Goal: Task Accomplishment & Management: Complete application form

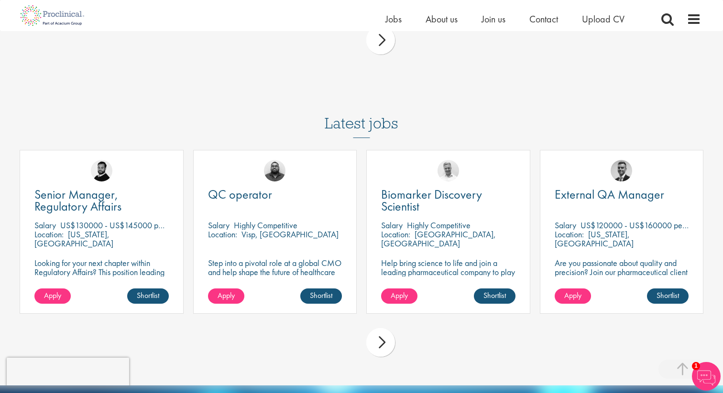
scroll to position [2517, 0]
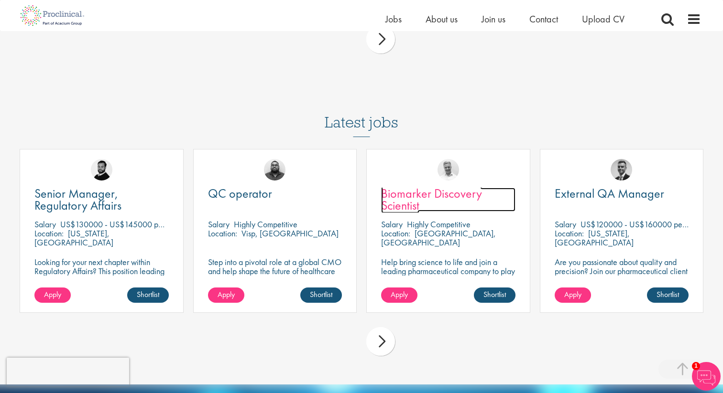
click at [426, 196] on span "Biomarker Discovery Scientist" at bounding box center [431, 199] width 101 height 28
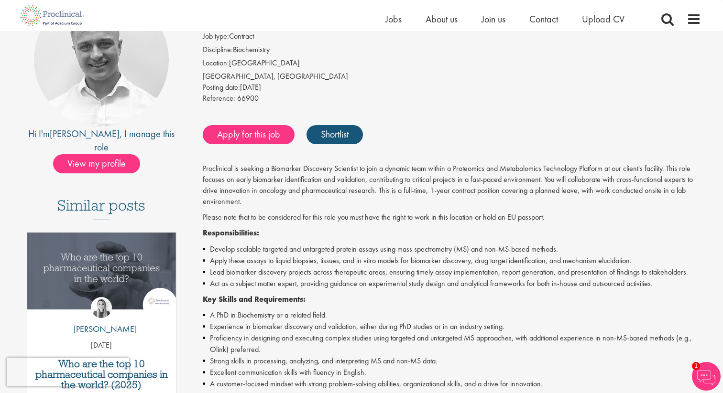
scroll to position [115, 0]
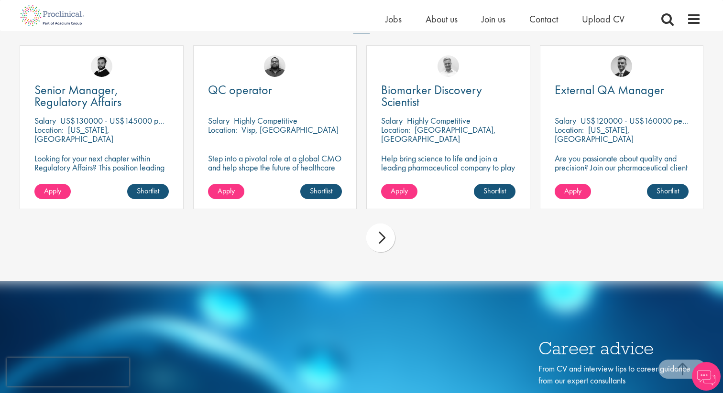
scroll to position [2623, 0]
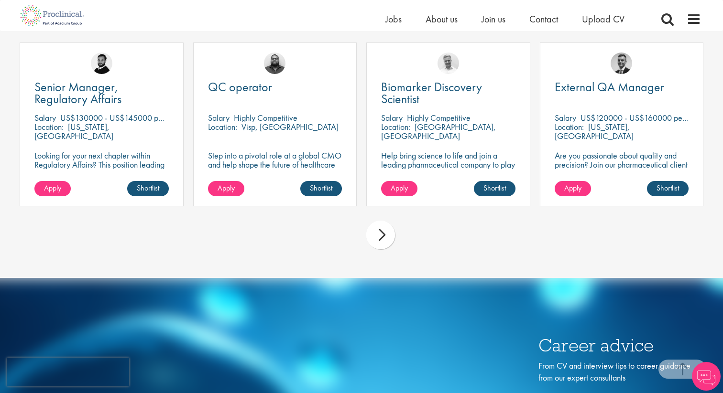
click at [372, 236] on div "next" at bounding box center [380, 235] width 29 height 29
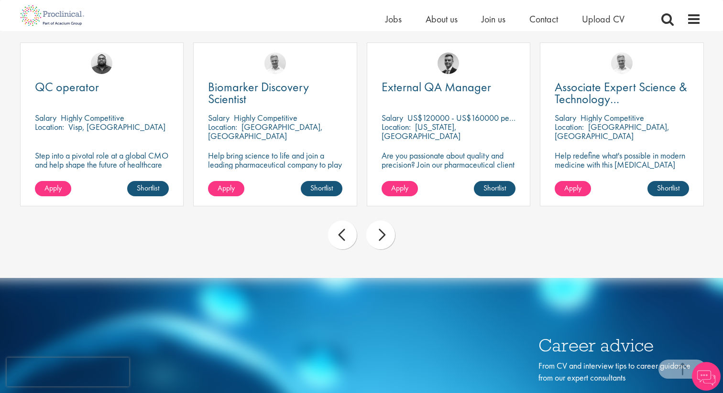
click at [372, 236] on div "next" at bounding box center [380, 235] width 29 height 29
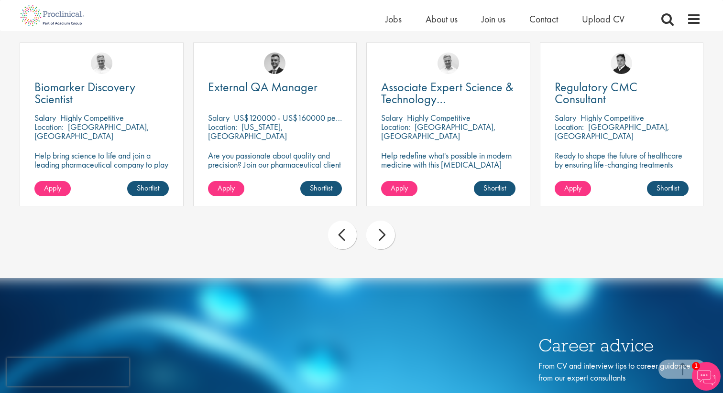
click at [372, 237] on div "next" at bounding box center [380, 235] width 29 height 29
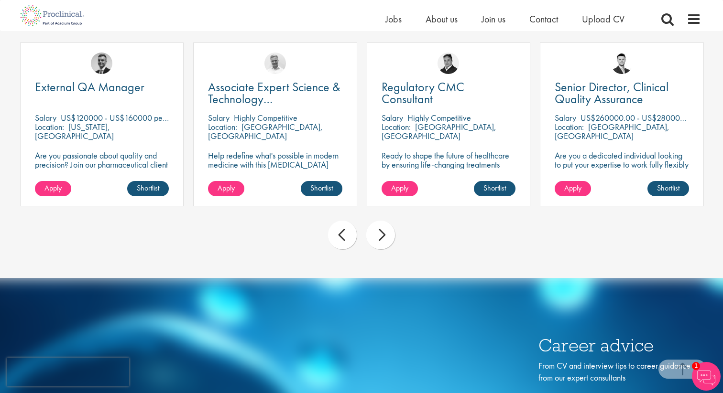
click at [372, 237] on div "next" at bounding box center [380, 235] width 29 height 29
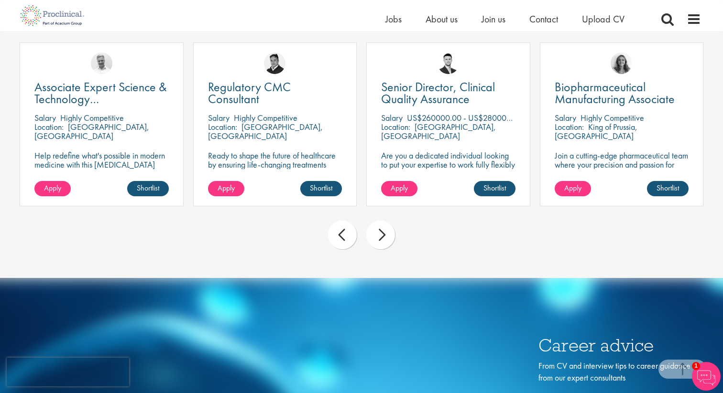
click at [372, 238] on div "next" at bounding box center [380, 235] width 29 height 29
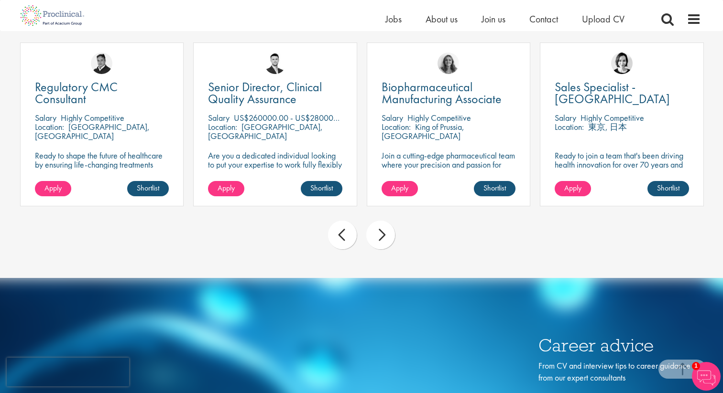
click at [372, 239] on div "next" at bounding box center [380, 235] width 29 height 29
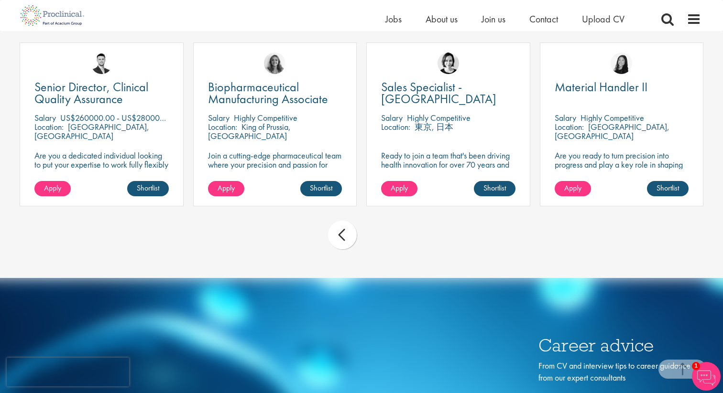
click at [372, 239] on div "prev next" at bounding box center [361, 237] width 693 height 42
click at [343, 240] on div "prev" at bounding box center [342, 235] width 29 height 29
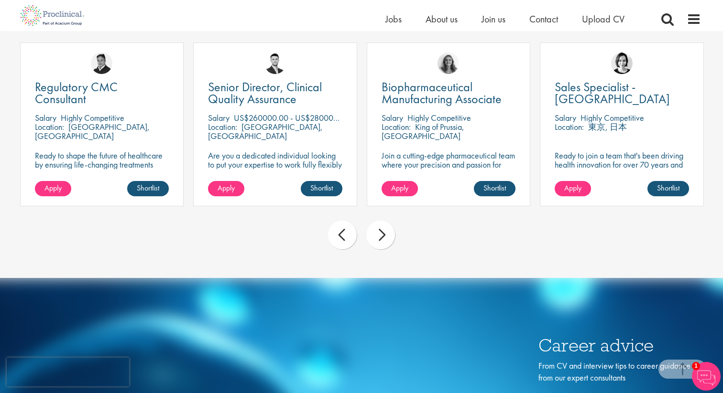
click at [343, 240] on div "prev" at bounding box center [342, 235] width 29 height 29
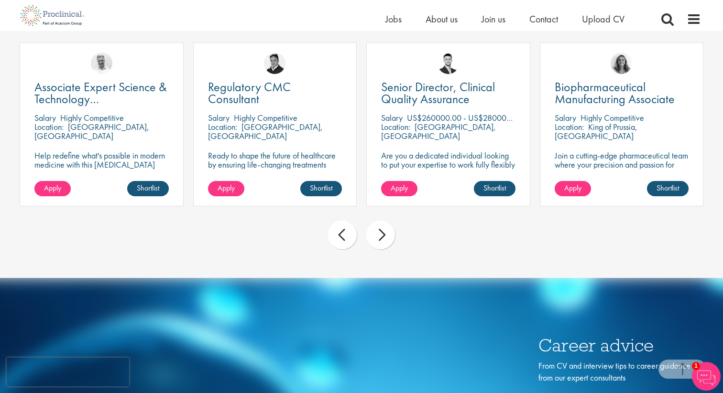
click at [343, 240] on div "prev" at bounding box center [342, 235] width 29 height 29
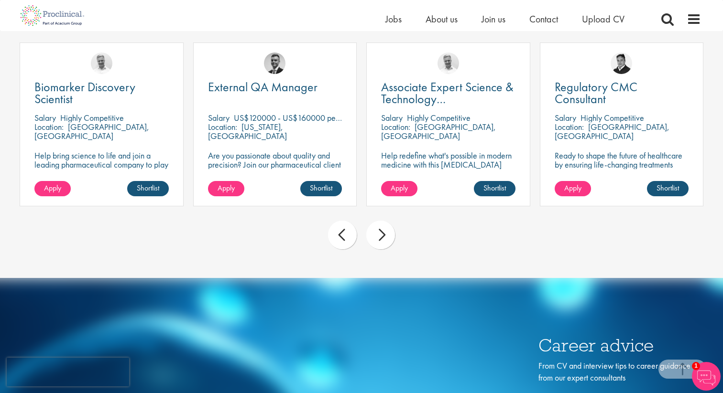
click at [343, 240] on div "prev" at bounding box center [342, 235] width 29 height 29
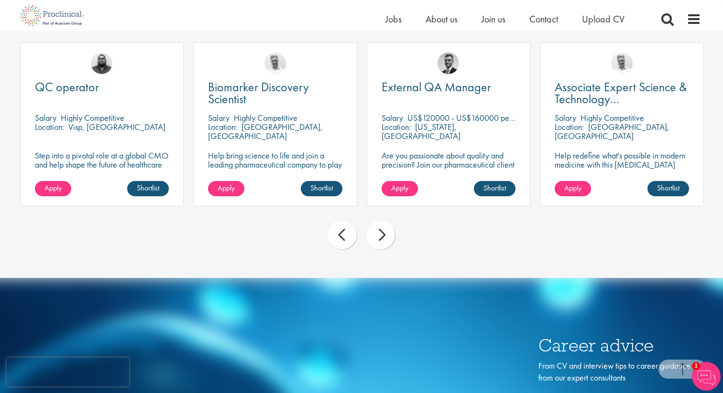
click at [343, 240] on div "prev" at bounding box center [342, 235] width 29 height 29
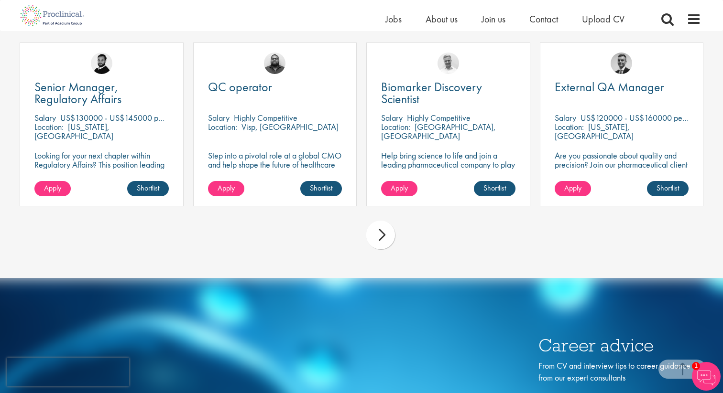
click at [343, 240] on div "prev next" at bounding box center [361, 237] width 693 height 42
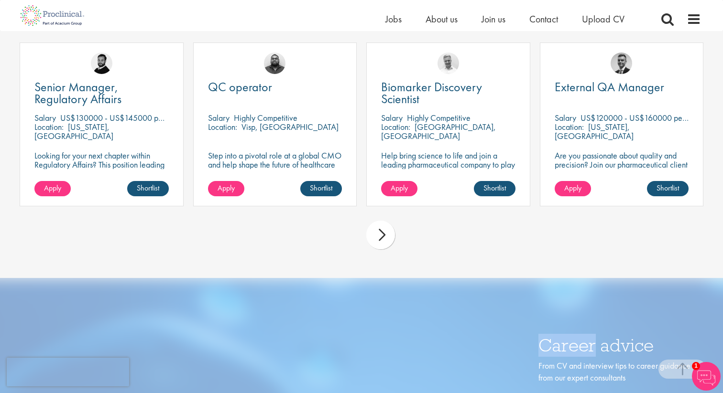
click at [343, 240] on div "prev next" at bounding box center [361, 237] width 693 height 42
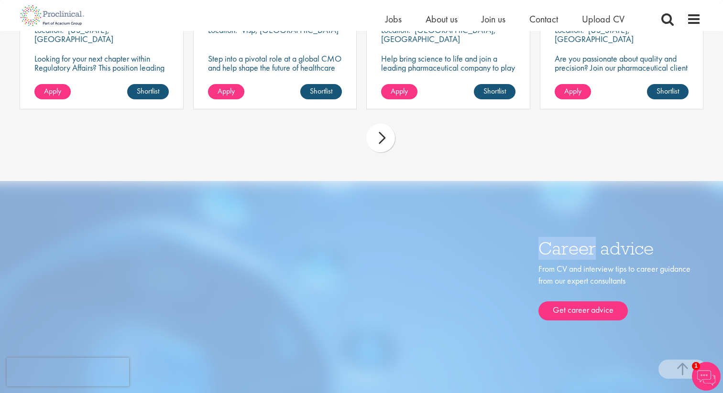
scroll to position [2711, 0]
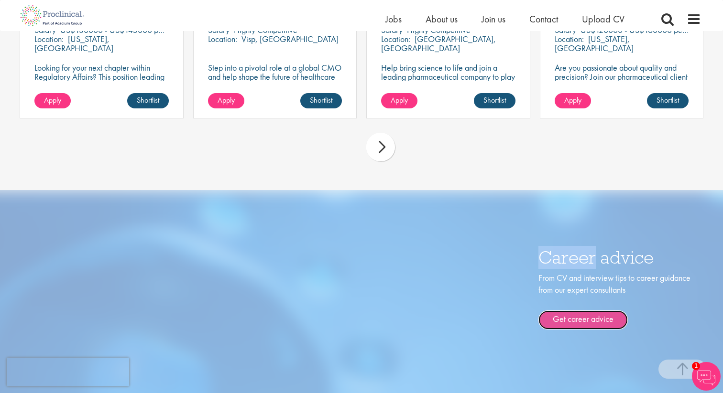
click at [584, 319] on link "Get career advice" at bounding box center [582, 320] width 89 height 19
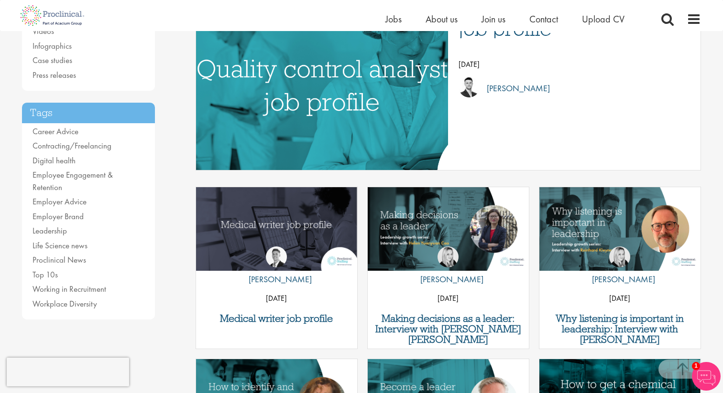
scroll to position [162, 0]
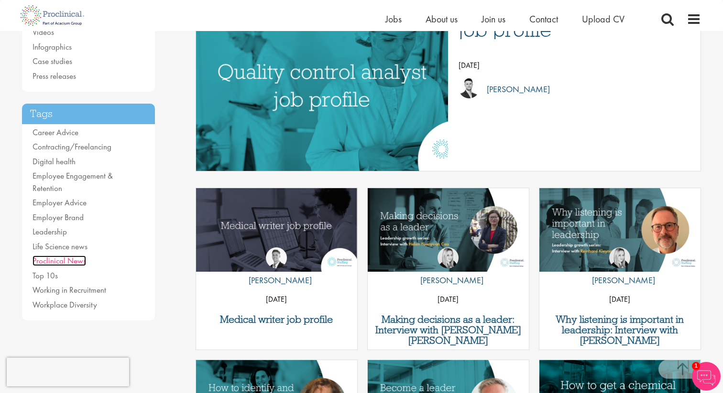
click at [58, 256] on link "Proclinical News" at bounding box center [60, 261] width 54 height 11
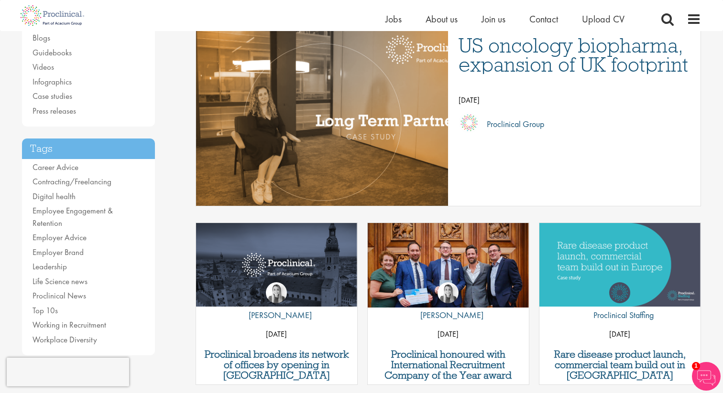
scroll to position [131, 0]
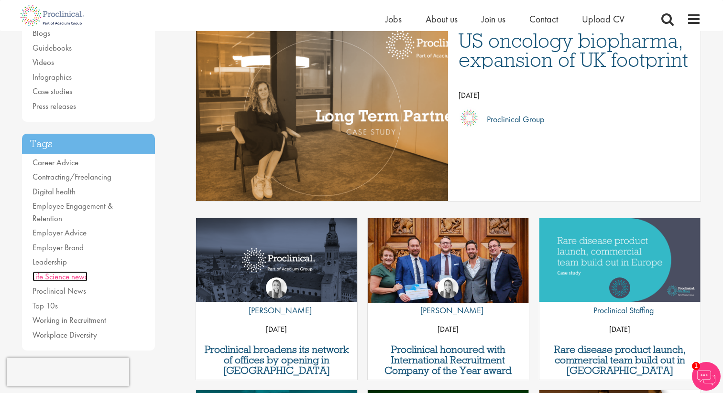
click at [75, 271] on link "Life Science news" at bounding box center [60, 276] width 55 height 11
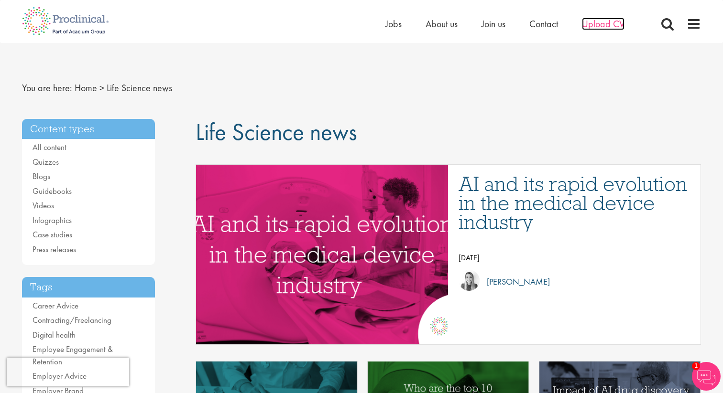
click at [605, 24] on span "Upload CV" at bounding box center [603, 24] width 43 height 12
